Goal: Task Accomplishment & Management: Manage account settings

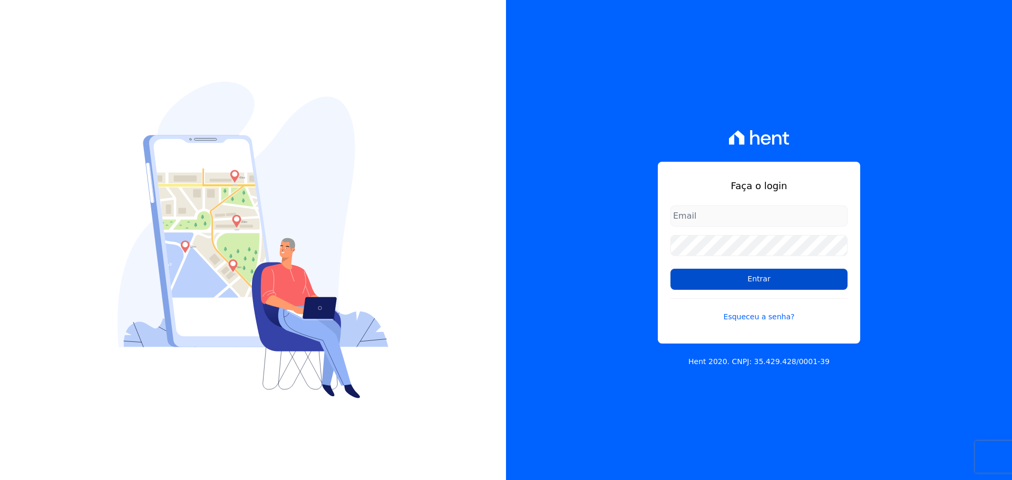
type input "raquel.pradie@porto5.com.br"
click at [714, 277] on input "Entrar" at bounding box center [758, 279] width 177 height 21
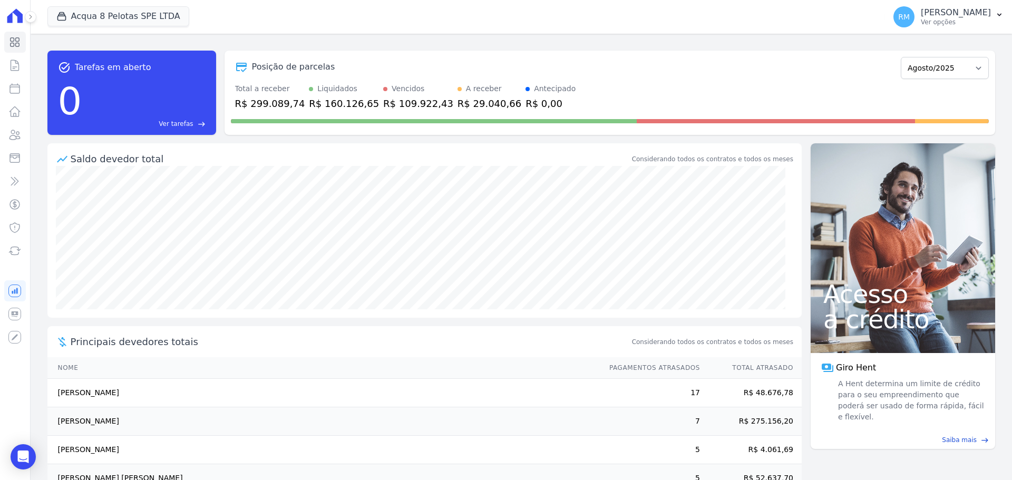
click at [33, 14] on icon at bounding box center [30, 17] width 6 height 6
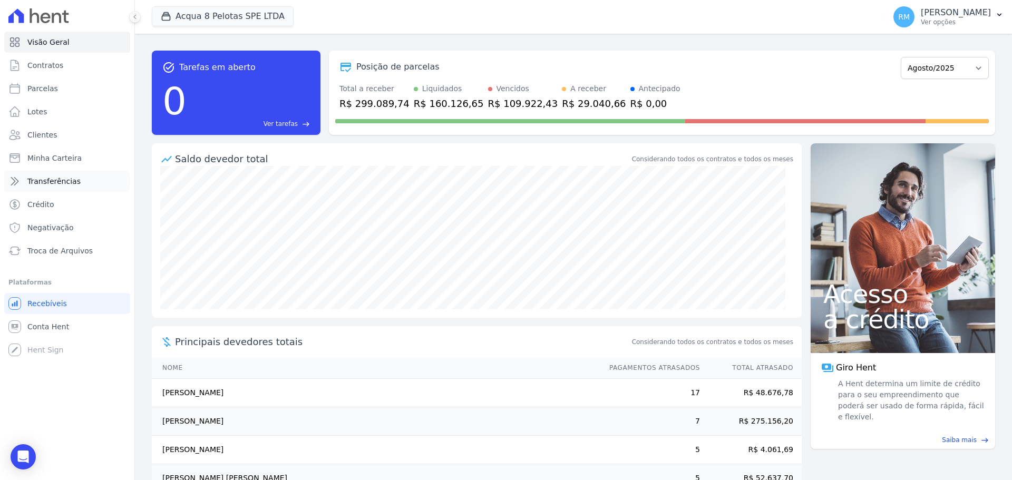
click at [83, 185] on link "Transferências" at bounding box center [67, 181] width 126 height 21
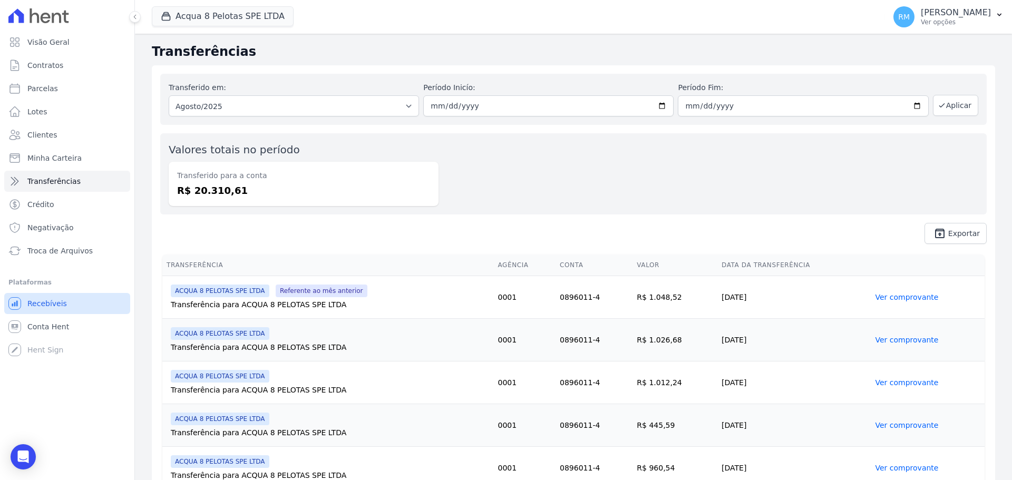
click at [58, 304] on span "Recebíveis" at bounding box center [47, 303] width 40 height 11
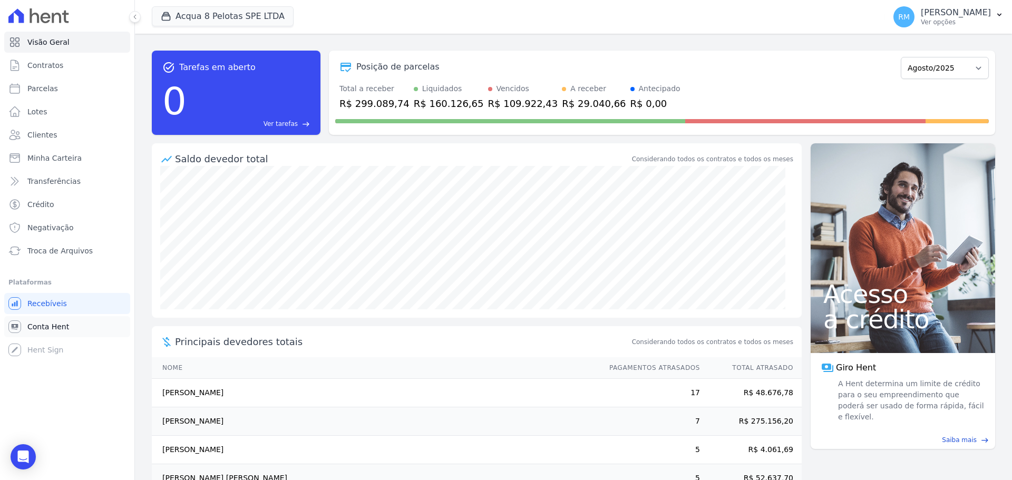
click at [57, 327] on span "Conta Hent" at bounding box center [48, 326] width 42 height 11
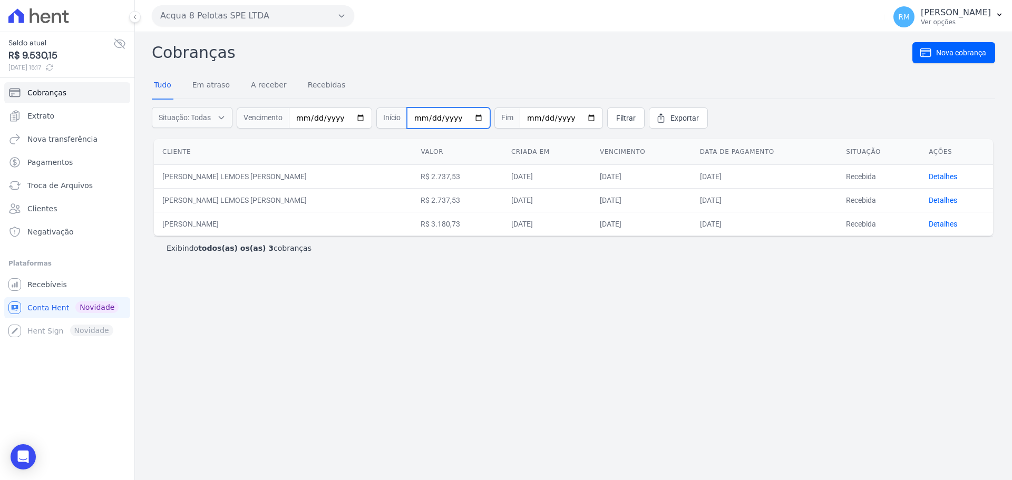
click at [445, 118] on input "date" at bounding box center [448, 117] width 83 height 21
click at [469, 113] on input "date" at bounding box center [448, 117] width 83 height 21
type input "[DATE]"
click at [577, 117] on input "date" at bounding box center [560, 117] width 83 height 21
type input "[DATE]"
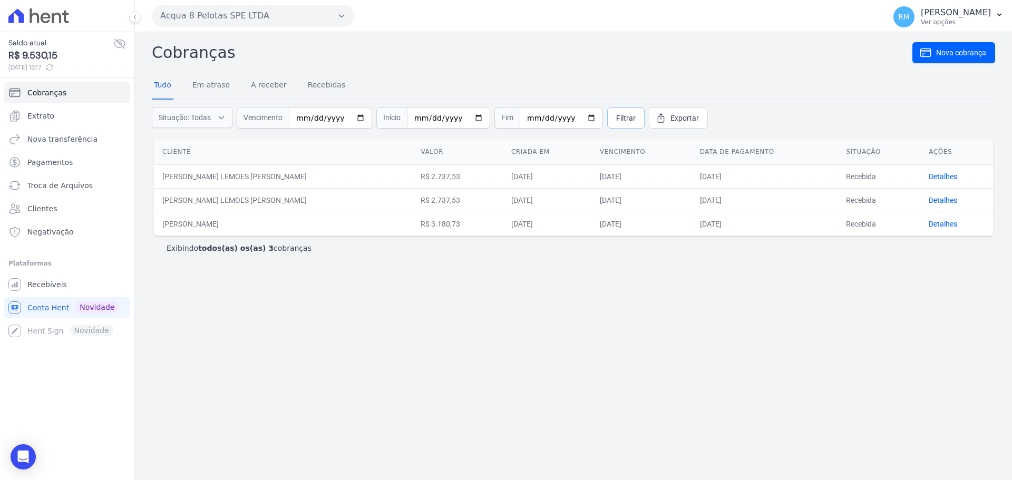
click at [619, 110] on link "Filtrar" at bounding box center [625, 117] width 37 height 21
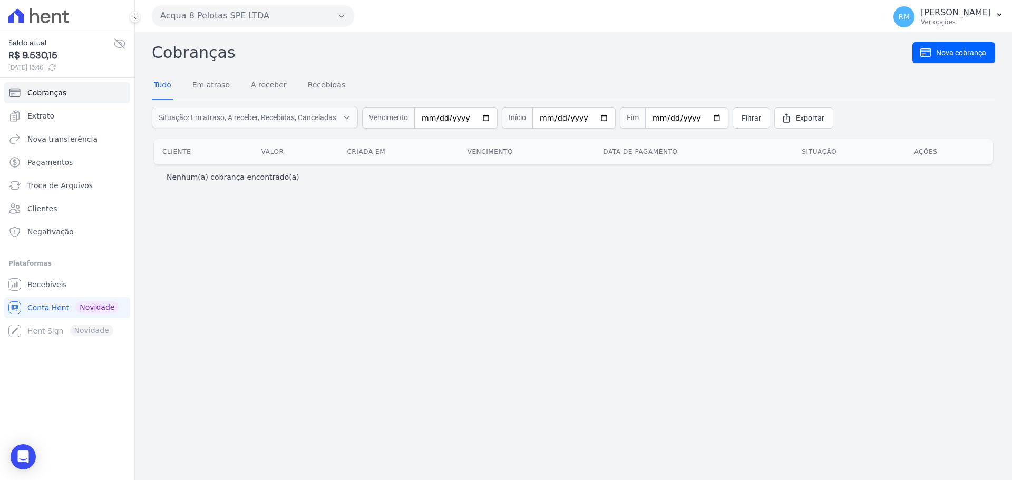
click at [338, 15] on icon "button" at bounding box center [341, 16] width 8 height 8
click at [289, 72] on div "ACQUA LIFE CLUB" at bounding box center [253, 79] width 202 height 19
click at [235, 83] on div "ACQUA LIFE CLUB" at bounding box center [253, 79] width 202 height 19
click at [217, 82] on label "ACQUA LIFE CLUB" at bounding box center [201, 79] width 65 height 11
click at [0, 0] on input "ACQUA LIFE CLUB" at bounding box center [0, 0] width 0 height 0
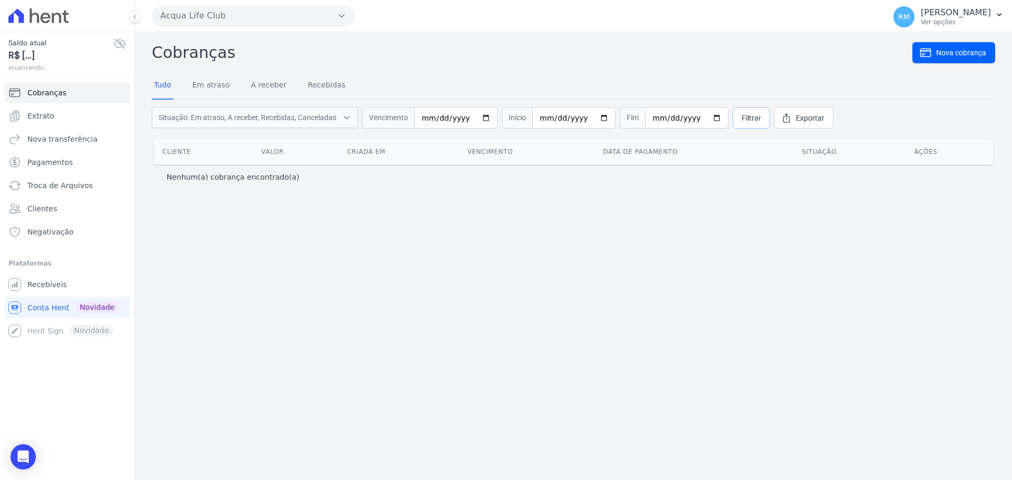
click at [741, 119] on span "Filtrar" at bounding box center [750, 118] width 19 height 11
click at [41, 114] on span "Extrato" at bounding box center [40, 116] width 27 height 11
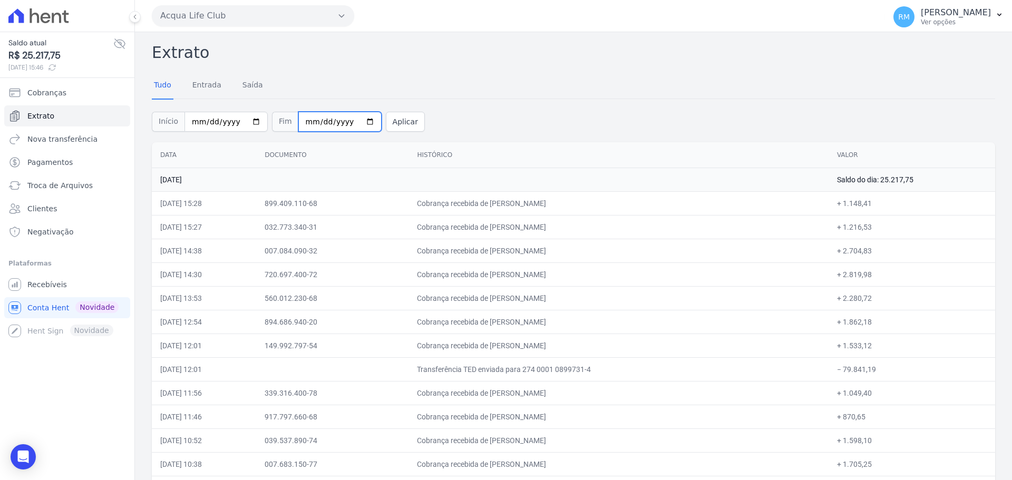
click at [354, 125] on input "2025-08-11" at bounding box center [339, 122] width 83 height 20
type input "[DATE]"
click at [399, 120] on button "Aplicar" at bounding box center [405, 122] width 39 height 20
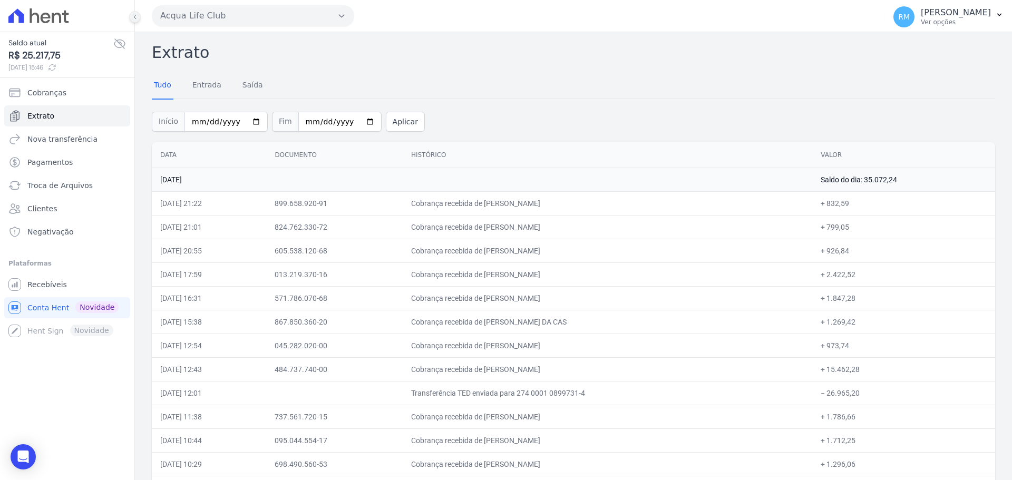
click at [130, 17] on button at bounding box center [135, 17] width 12 height 12
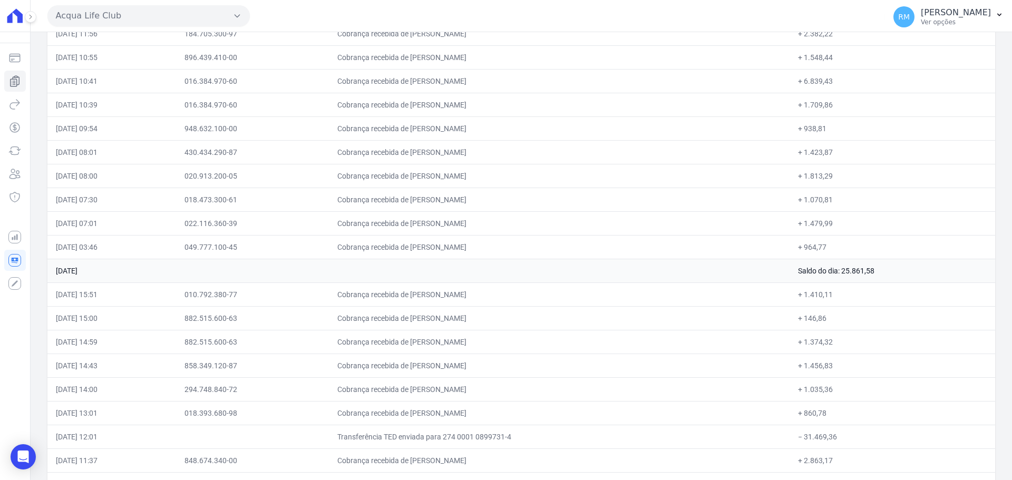
scroll to position [2138, 0]
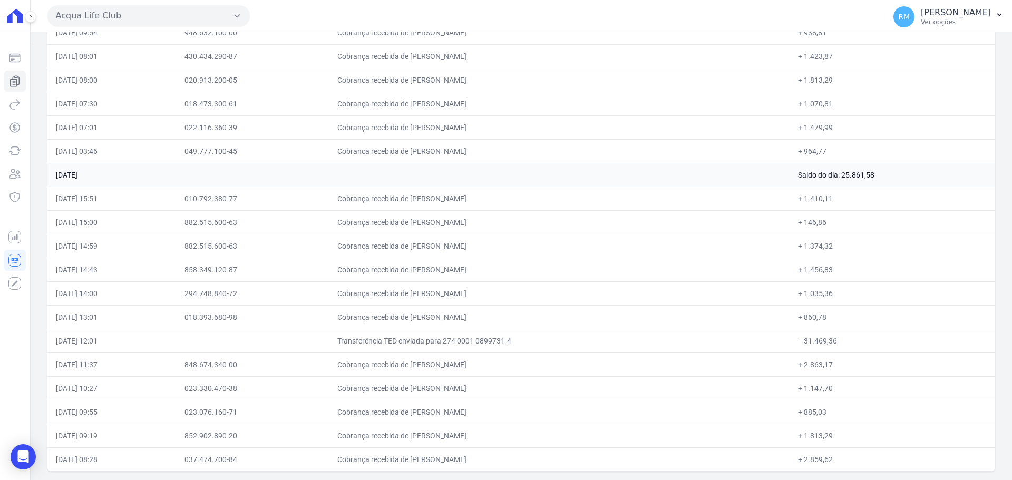
drag, startPoint x: 56, startPoint y: 154, endPoint x: 102, endPoint y: 504, distance: 353.3
click at [102, 479] on html "Saldo atual R$ 25.217,75 11/08/2025, 15:46 Cobranças Extrato Nova transferência…" at bounding box center [506, 240] width 1012 height 480
click at [236, 9] on button "Acqua Life Club" at bounding box center [148, 15] width 202 height 21
click at [212, 59] on div "ACQUA 8 PELOTAS SPE LTDA" at bounding box center [148, 60] width 202 height 19
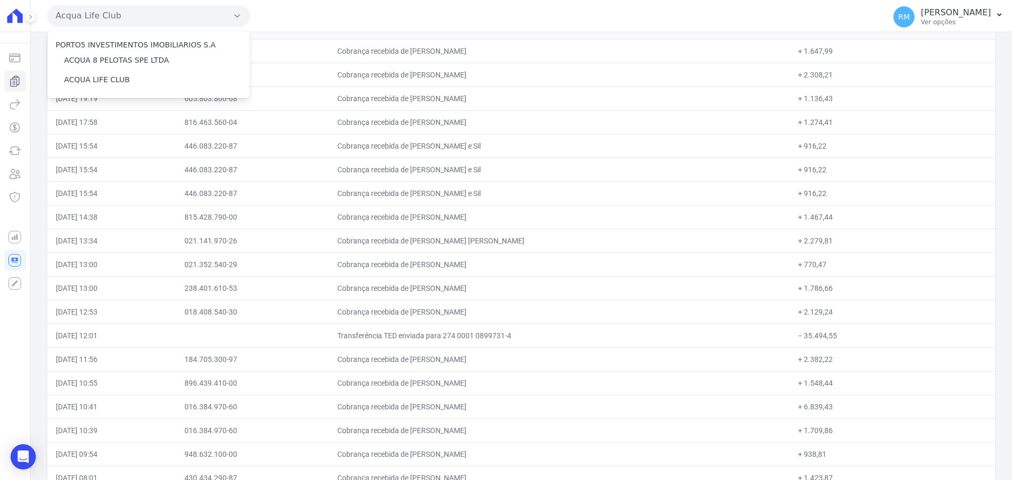
scroll to position [1506, 0]
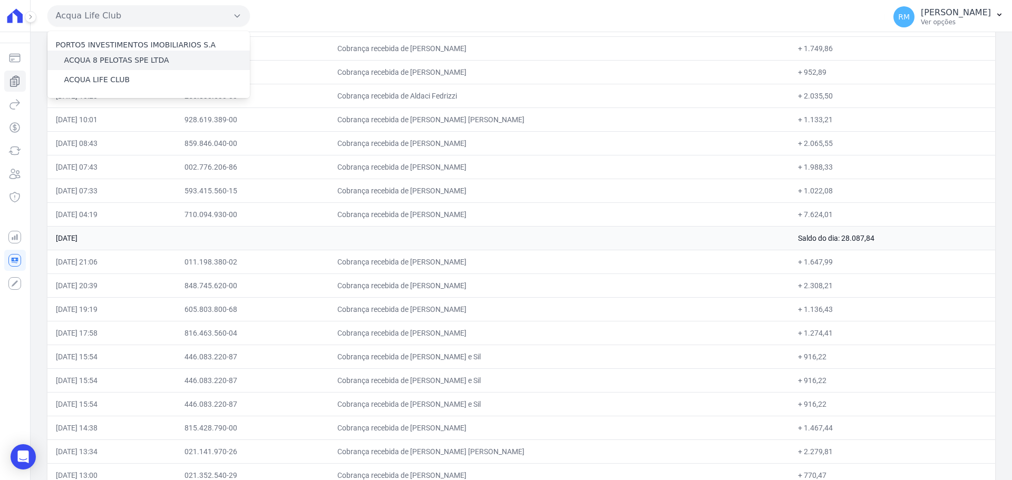
click at [148, 65] on div "ACQUA 8 PELOTAS SPE LTDA" at bounding box center [148, 60] width 202 height 19
click at [94, 60] on label "ACQUA 8 PELOTAS SPE LTDA" at bounding box center [116, 60] width 105 height 11
click at [0, 0] on input "ACQUA 8 PELOTAS SPE LTDA" at bounding box center [0, 0] width 0 height 0
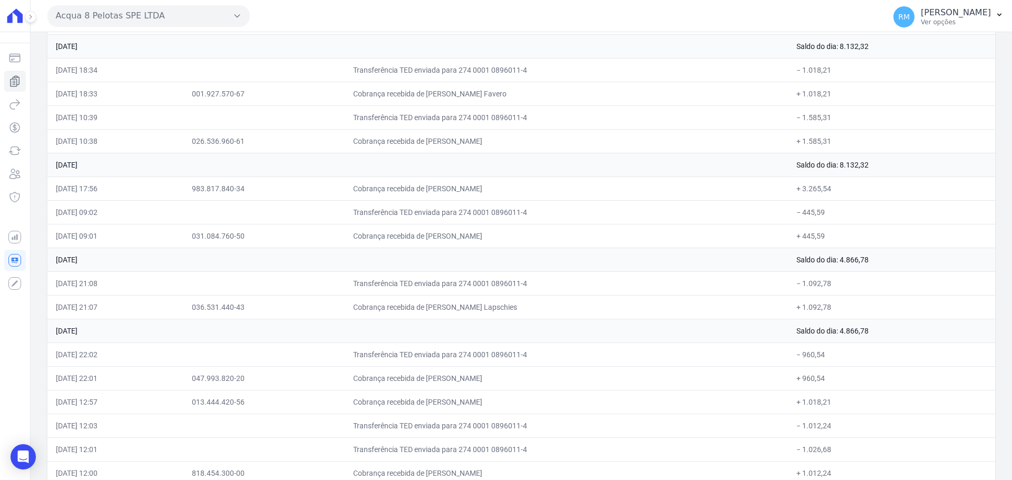
scroll to position [313, 0]
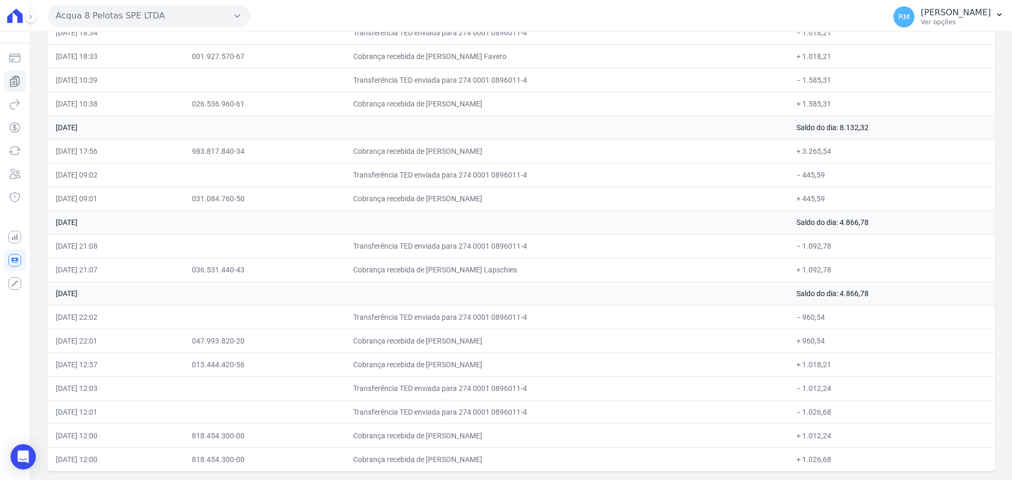
drag, startPoint x: 54, startPoint y: 156, endPoint x: 353, endPoint y: 464, distance: 429.6
click at [359, 472] on div "Data Documento Histórico Valor 08 de Agosto de 2025 Saldo do dia: 8.132,32 08/0…" at bounding box center [521, 150] width 981 height 651
drag, startPoint x: 55, startPoint y: 129, endPoint x: 290, endPoint y: 497, distance: 437.1
click at [290, 479] on html "Saldo atual R$ 9.530,15 11/08/2025, 15:46 Cobranças Extrato Nova transferência …" at bounding box center [506, 240] width 1012 height 480
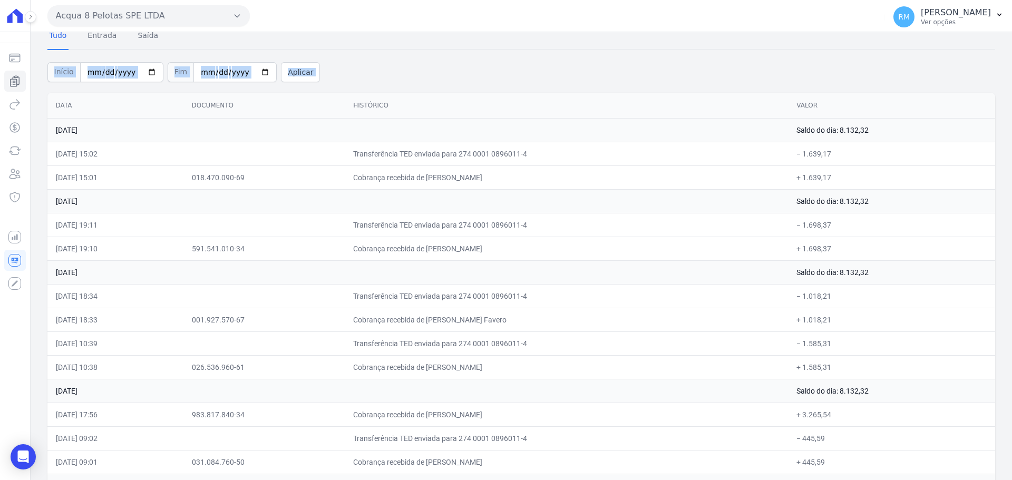
scroll to position [0, 0]
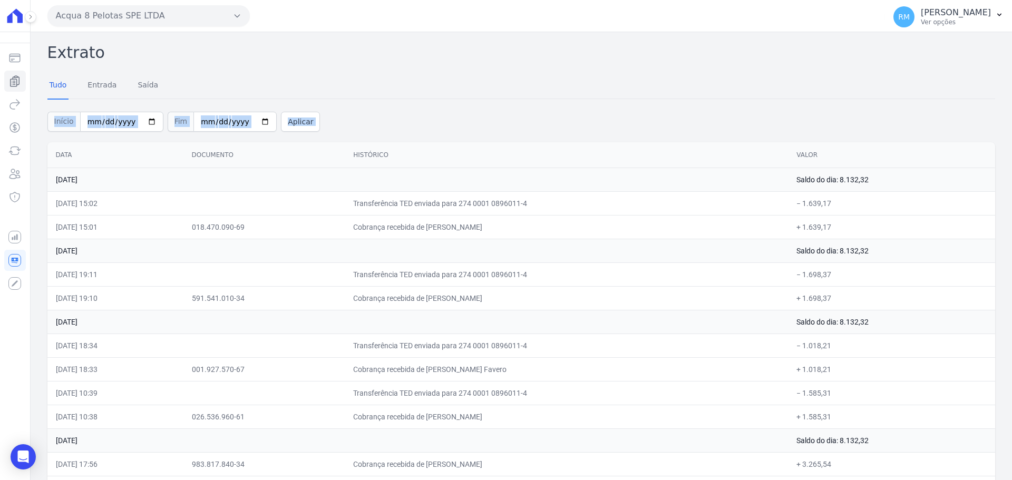
drag, startPoint x: 78, startPoint y: 190, endPoint x: 74, endPoint y: 199, distance: 9.9
click at [78, 190] on td "08 de Agosto de 2025" at bounding box center [417, 180] width 741 height 24
click at [53, 188] on td "08 de Agosto de 2025" at bounding box center [417, 180] width 741 height 24
click at [55, 183] on td "08 de Agosto de 2025" at bounding box center [417, 180] width 741 height 24
click at [129, 151] on th "Data" at bounding box center [115, 155] width 136 height 26
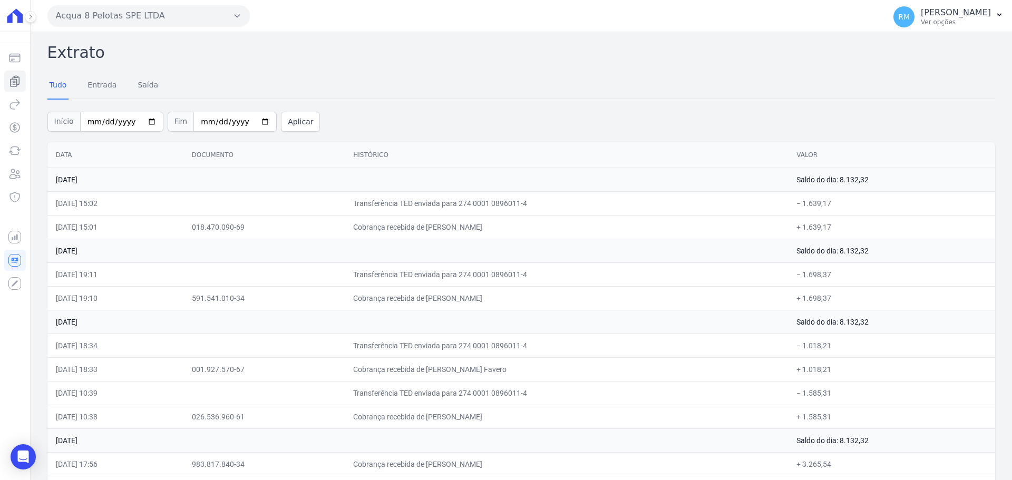
drag, startPoint x: 535, startPoint y: 73, endPoint x: 511, endPoint y: 116, distance: 49.3
click at [534, 76] on div "Tudo Entrada Saída" at bounding box center [520, 86] width 947 height 26
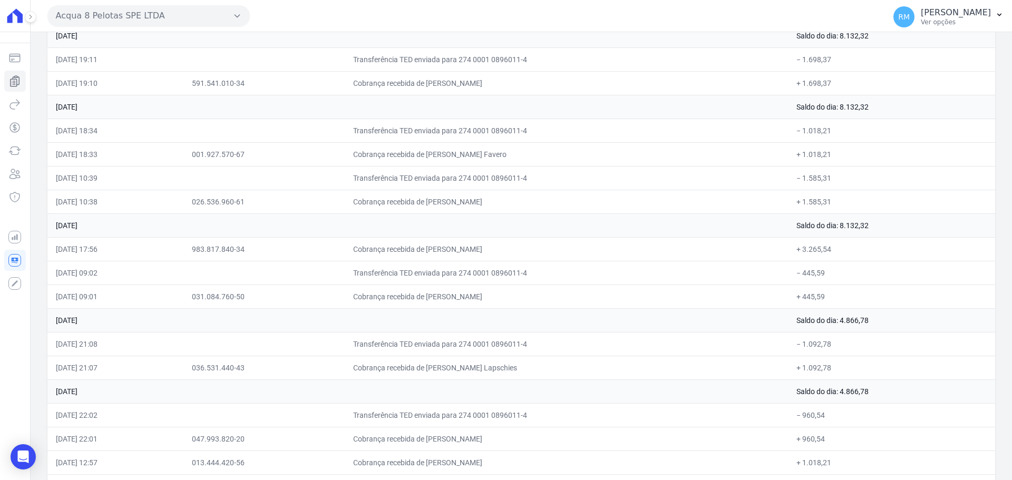
scroll to position [313, 0]
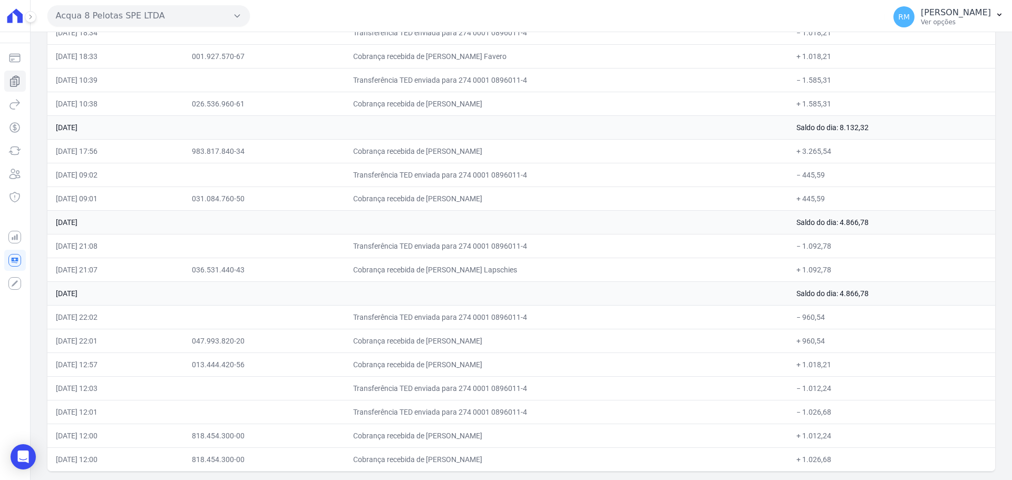
drag, startPoint x: 53, startPoint y: 179, endPoint x: 354, endPoint y: 503, distance: 441.8
click at [354, 479] on html "Saldo atual R$ 9.530,15 11/08/2025, 15:46 Cobranças Extrato Nova transferência …" at bounding box center [506, 240] width 1012 height 480
